Goal: Find specific page/section: Find specific page/section

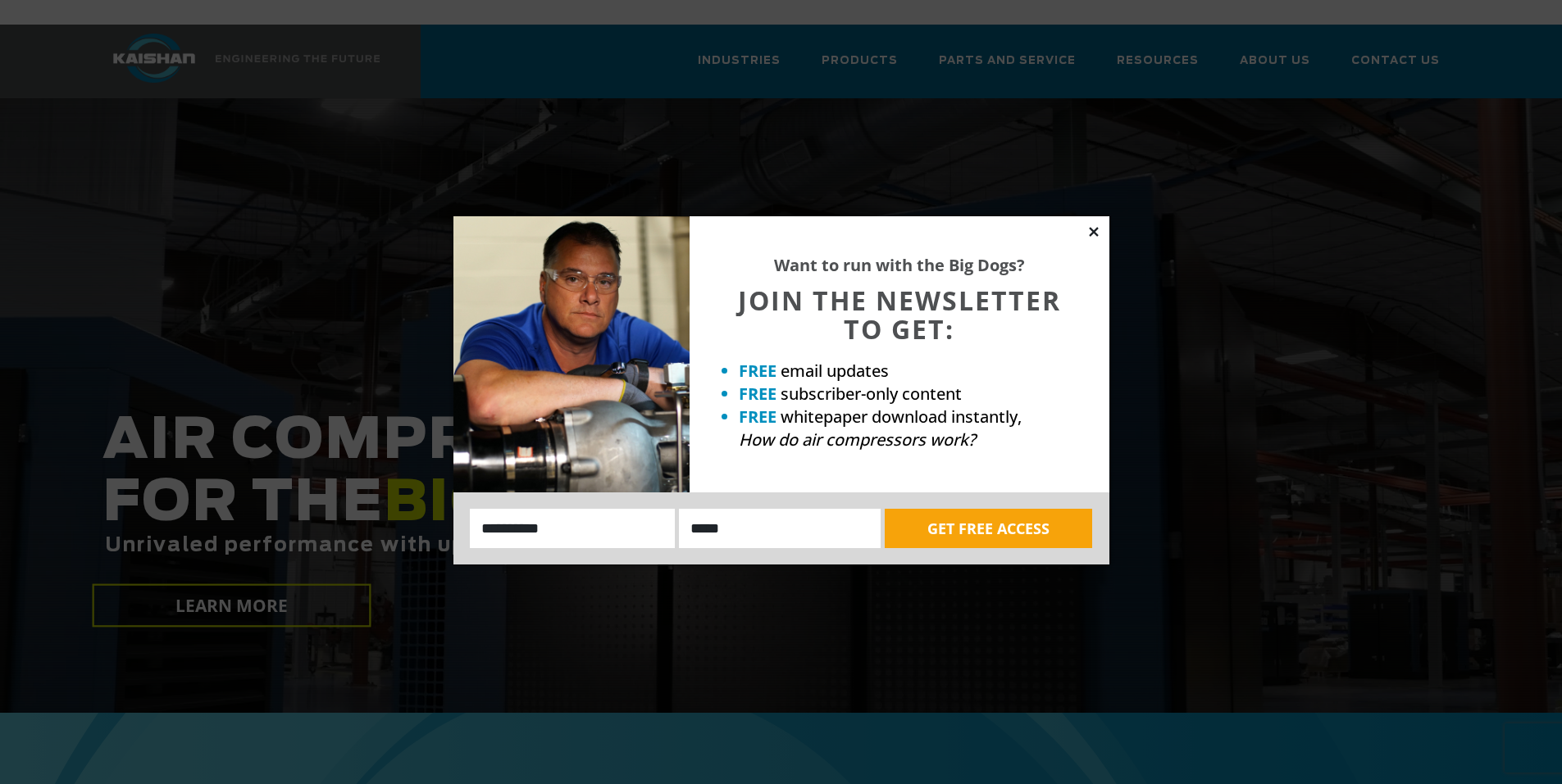
click at [1089, 228] on icon at bounding box center [1093, 231] width 15 height 15
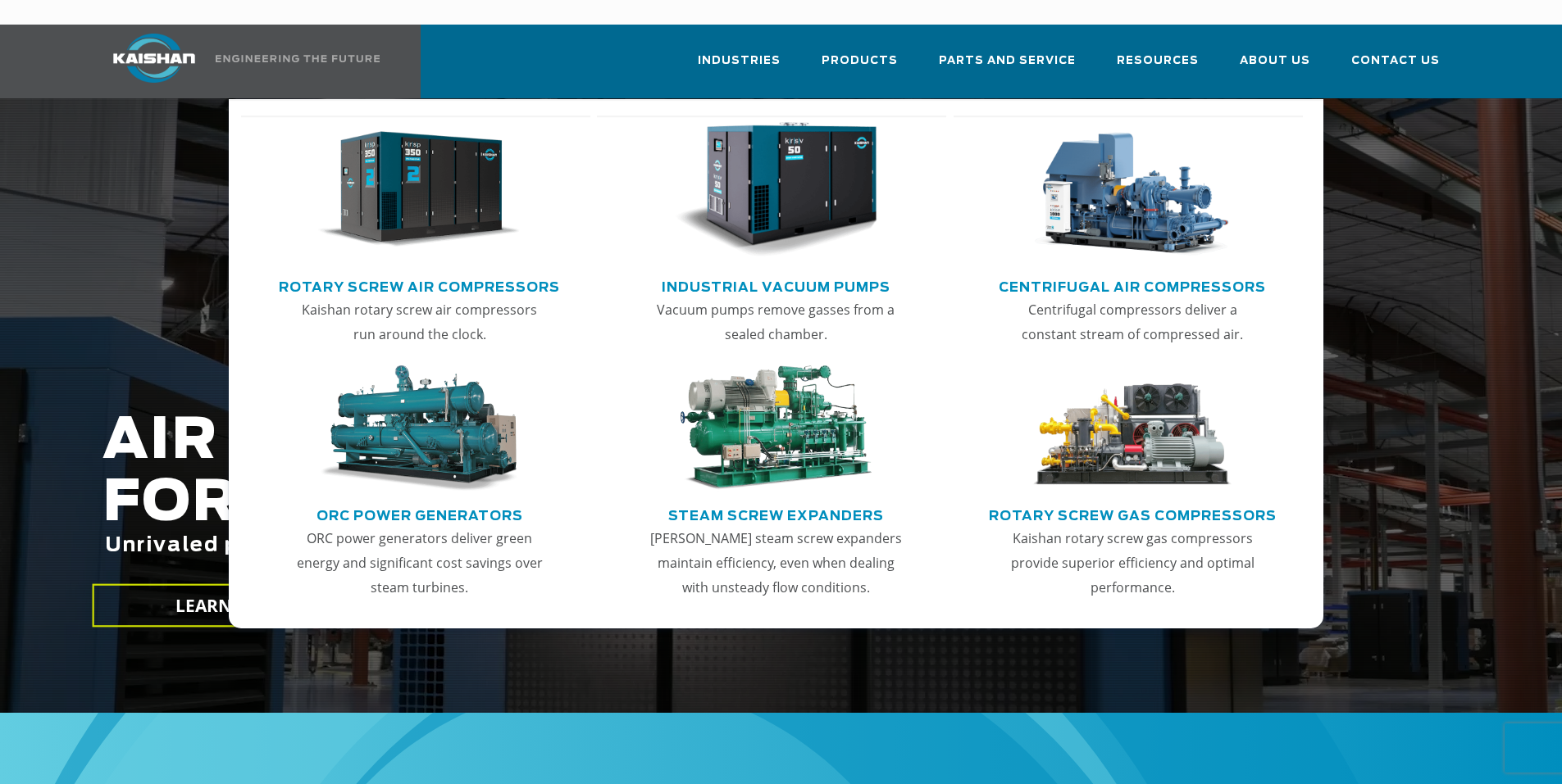
click at [1107, 241] on link "Main menu" at bounding box center [1132, 194] width 322 height 157
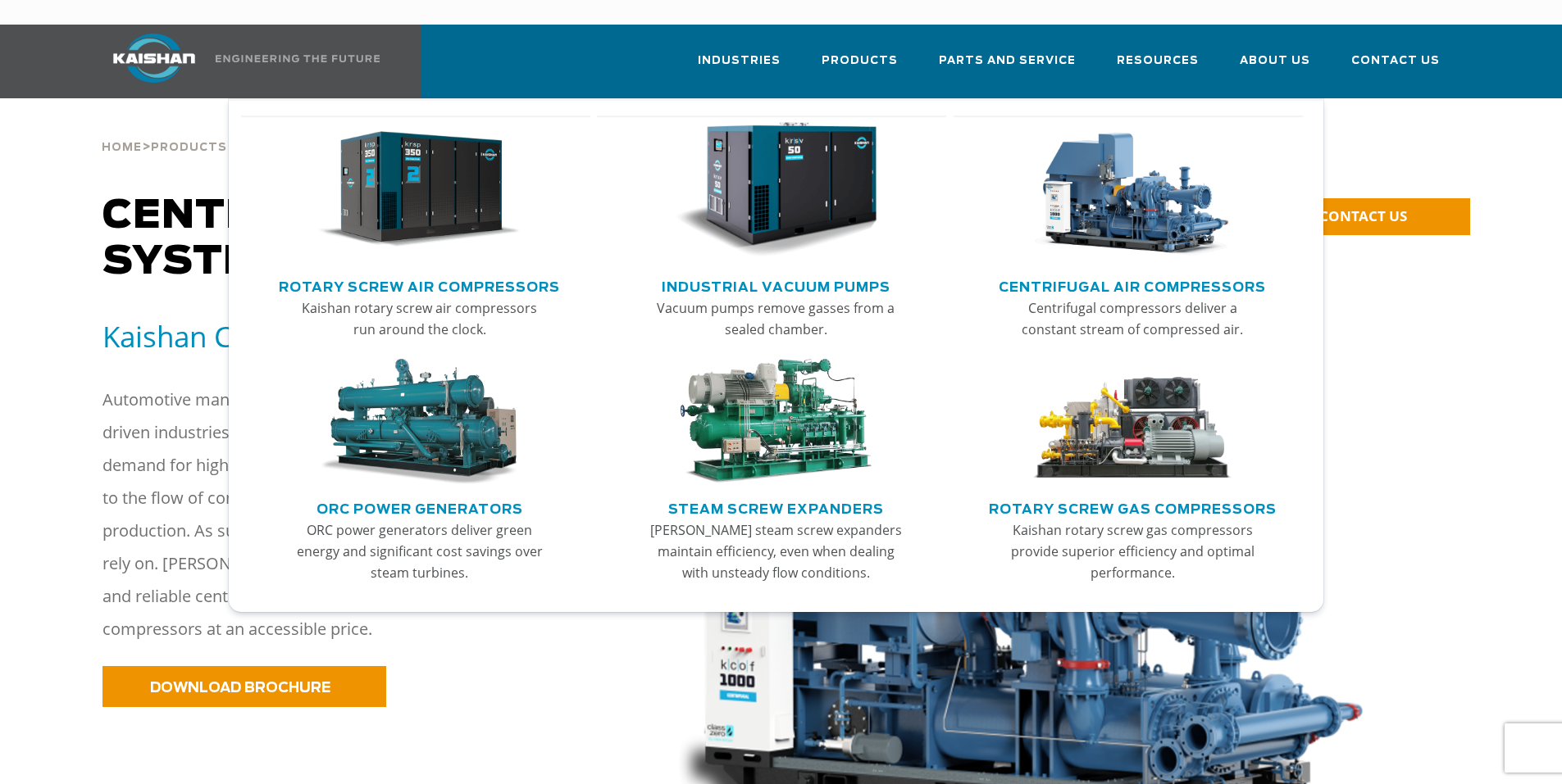
click at [1127, 495] on link "Rotary Screw Gas Compressors" at bounding box center [1133, 507] width 287 height 25
